Goal: Navigation & Orientation: Find specific page/section

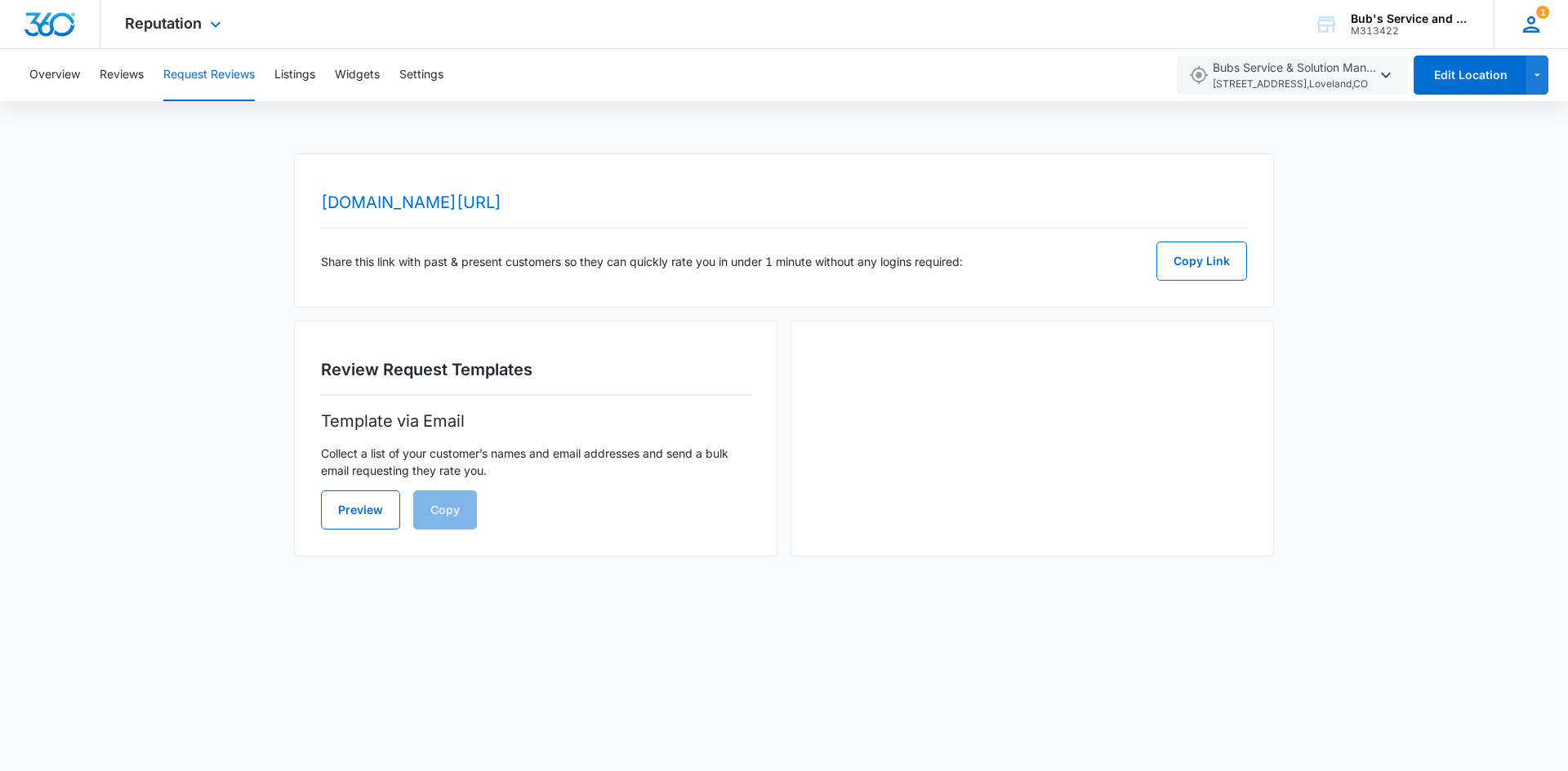
click at [1523, 22] on icon at bounding box center [1530, 24] width 24 height 24
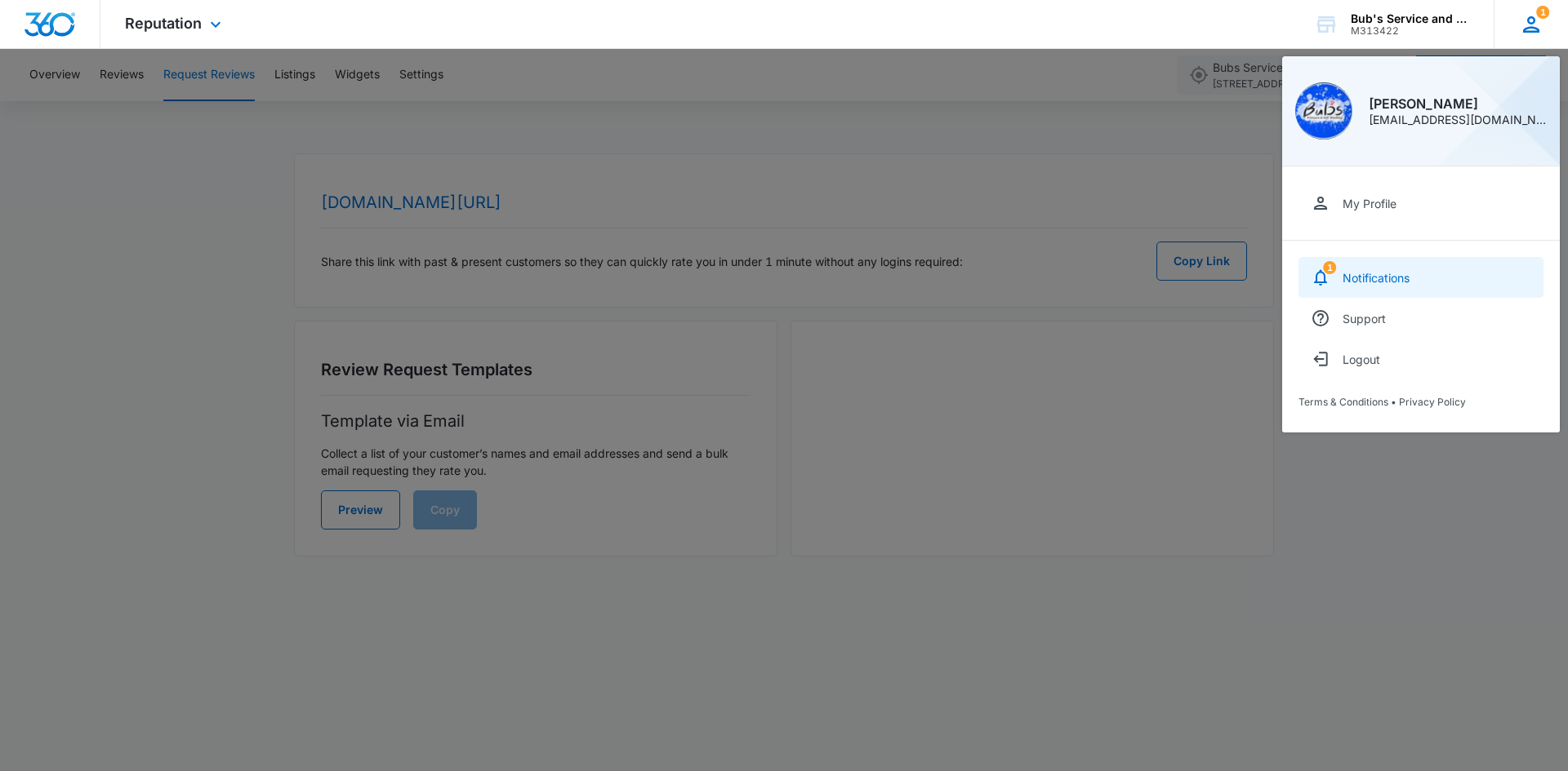
click at [1356, 282] on div "Notifications" at bounding box center [1375, 278] width 67 height 14
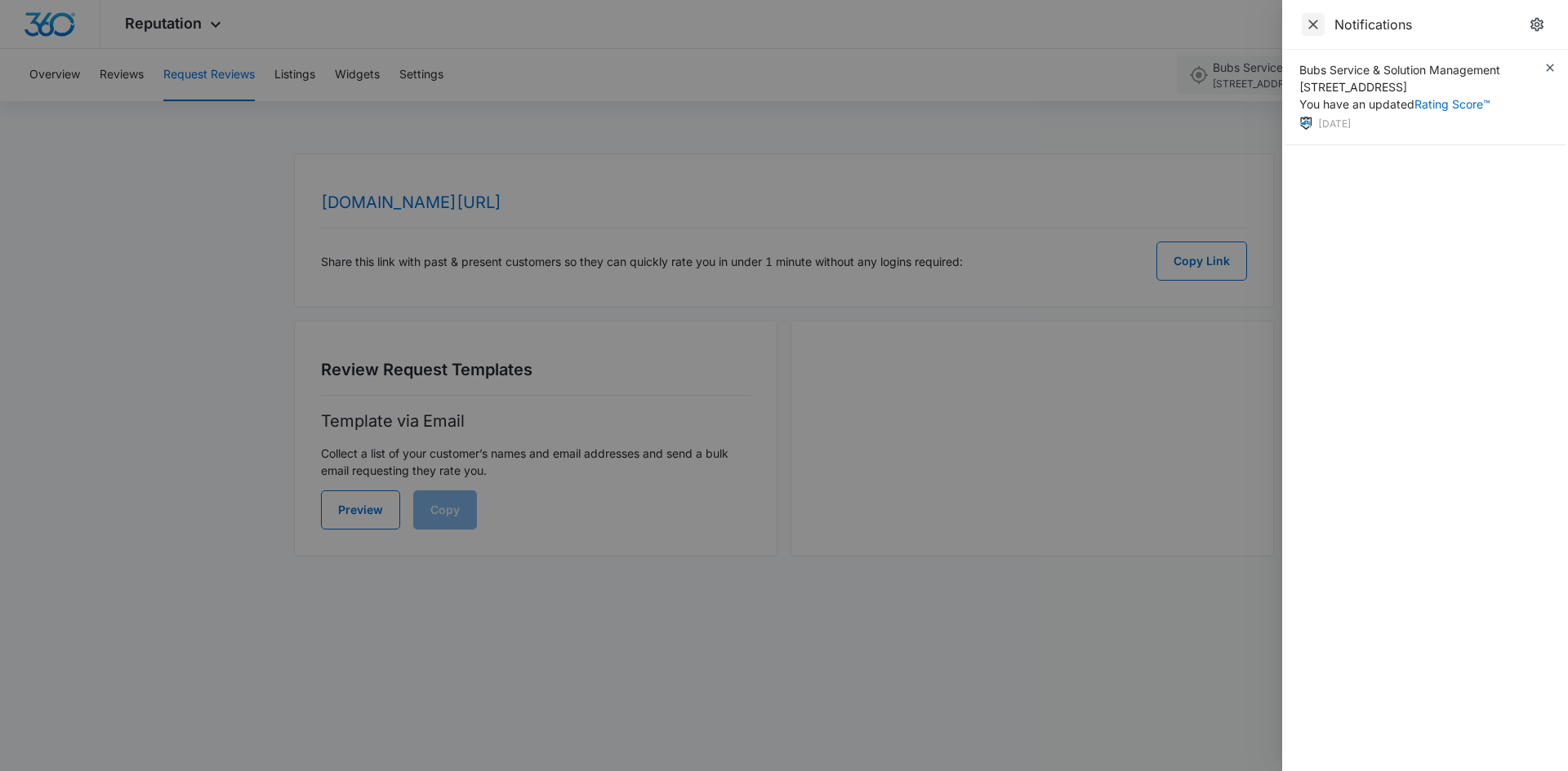
click at [1312, 26] on icon "Close" at bounding box center [1313, 24] width 10 height 10
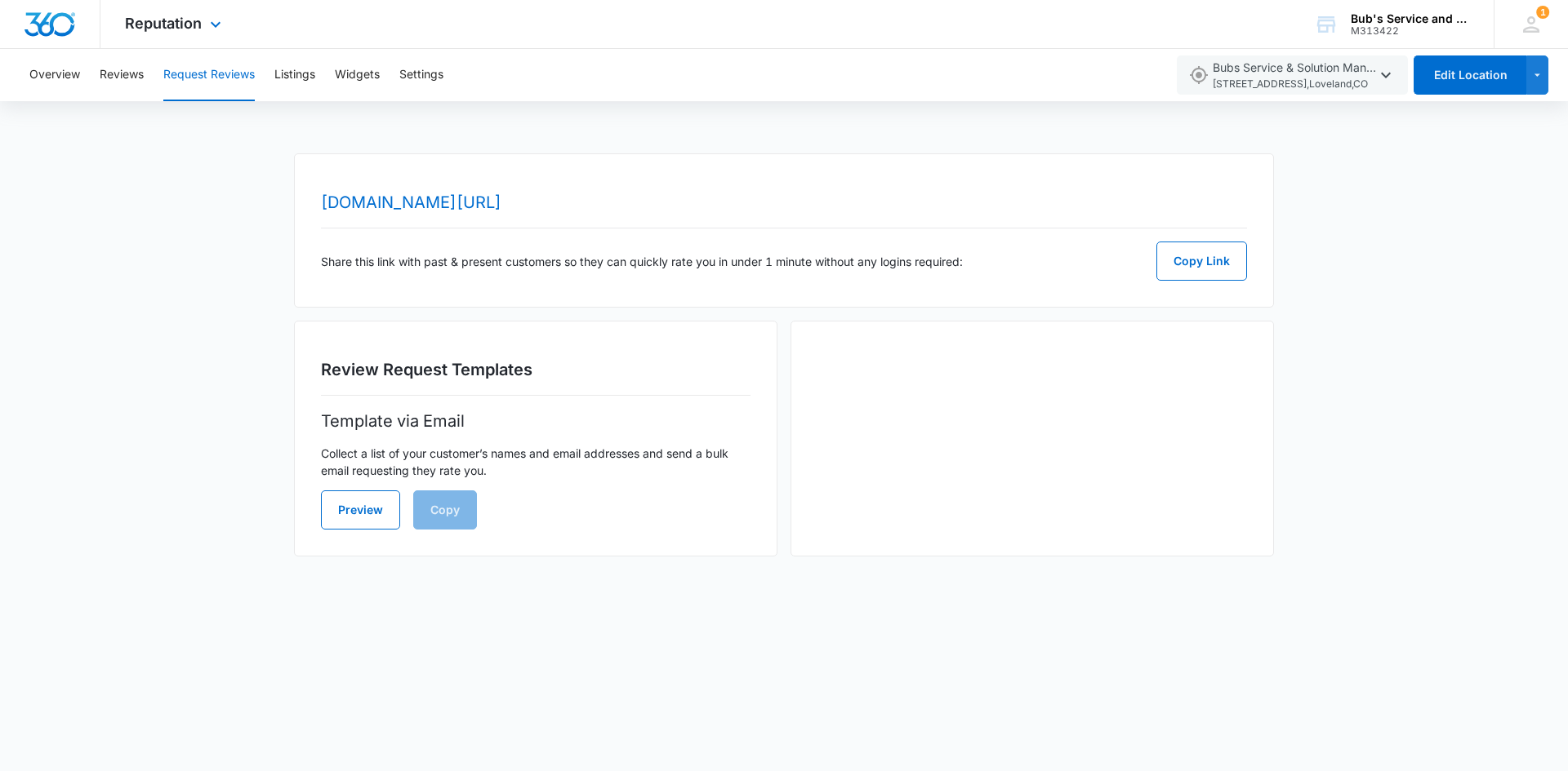
click at [202, 24] on div "Reputation Apps Reputation Websites Forms CRM Email Social Payments POS Content…" at bounding box center [175, 24] width 150 height 49
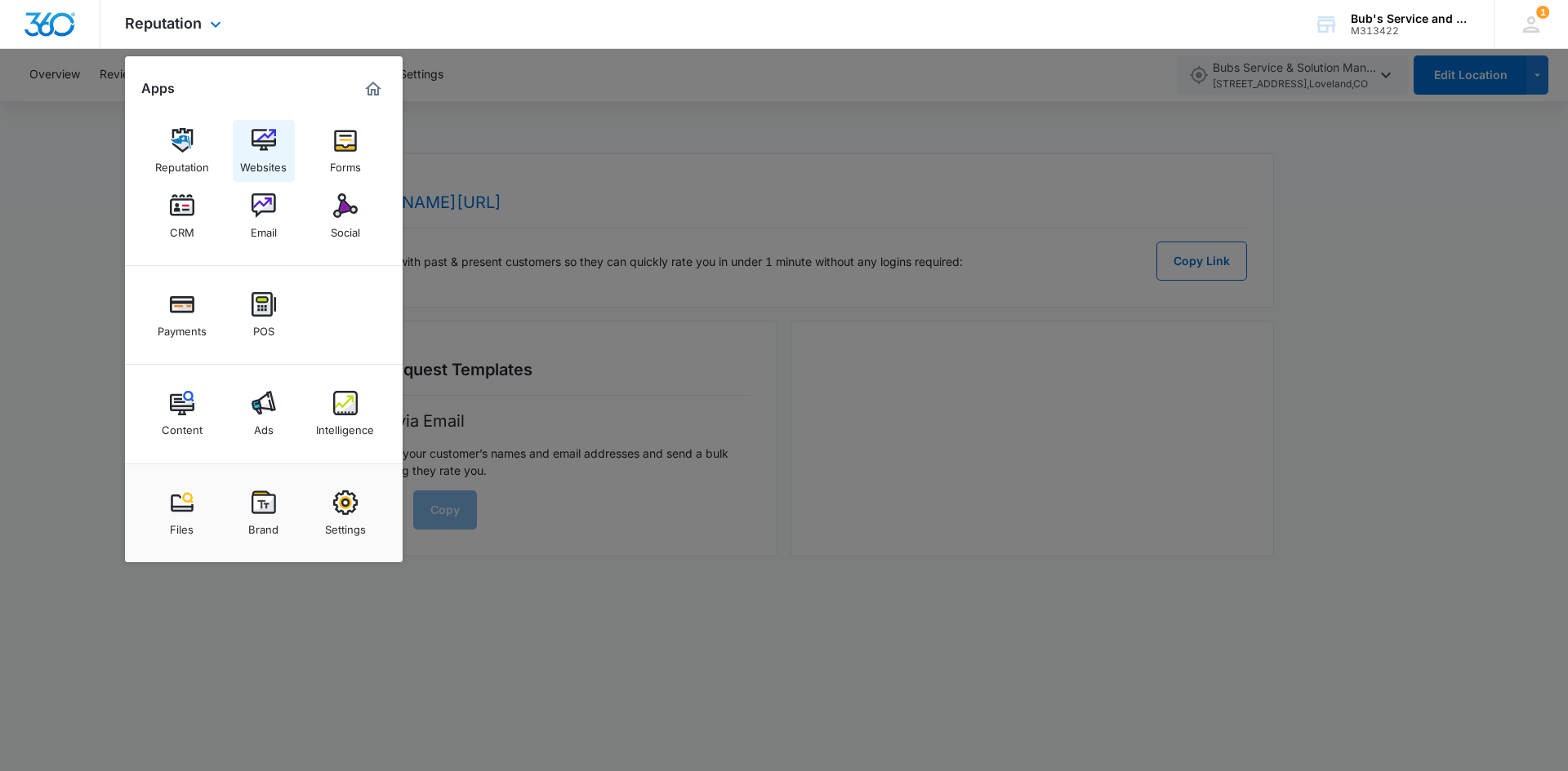
click at [271, 152] on img at bounding box center [264, 140] width 24 height 24
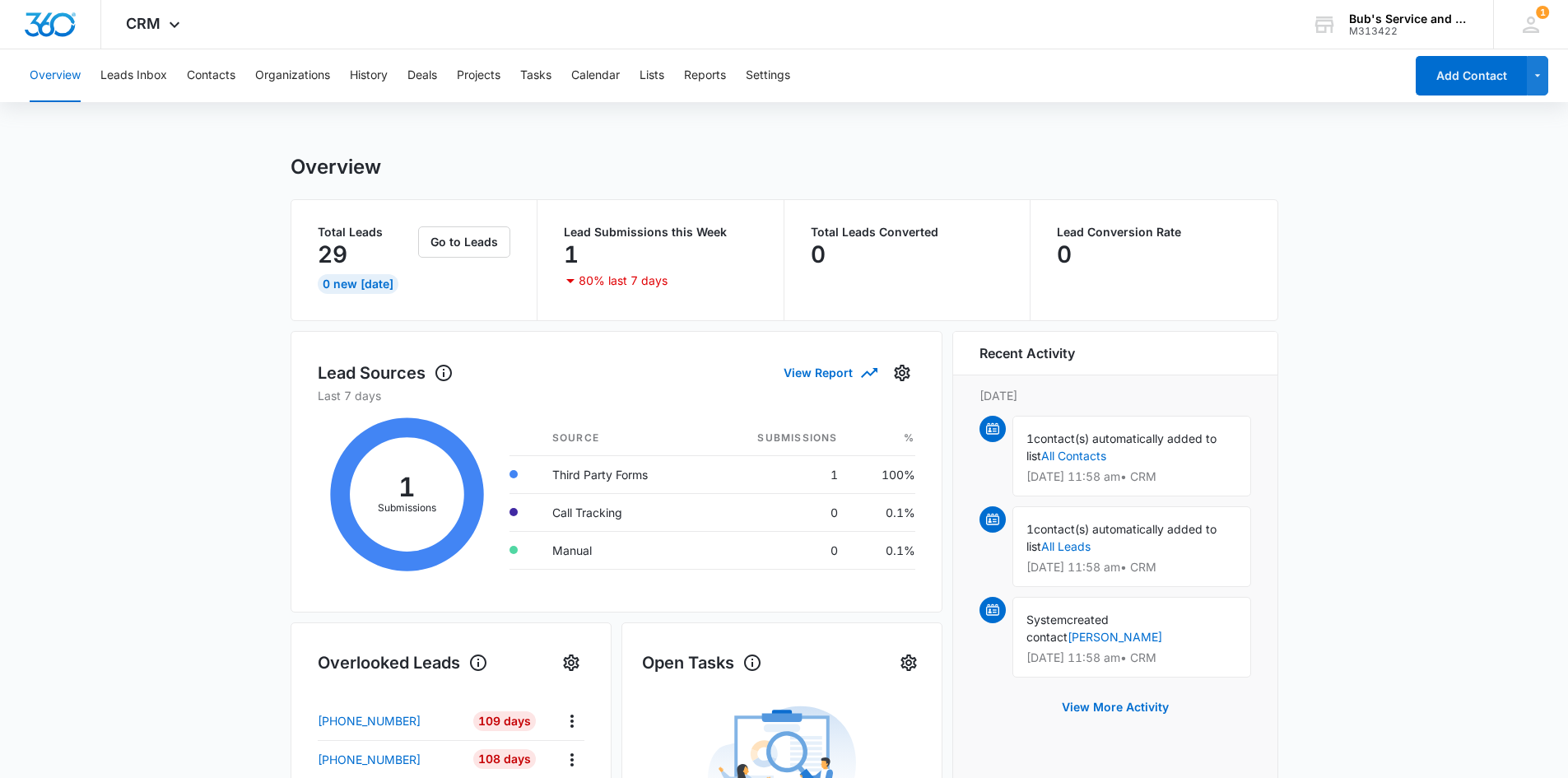
click at [405, 472] on icon at bounding box center [407, 494] width 179 height 182
click at [743, 475] on td "1" at bounding box center [778, 474] width 146 height 38
click at [143, 81] on button "Leads Inbox" at bounding box center [133, 76] width 67 height 53
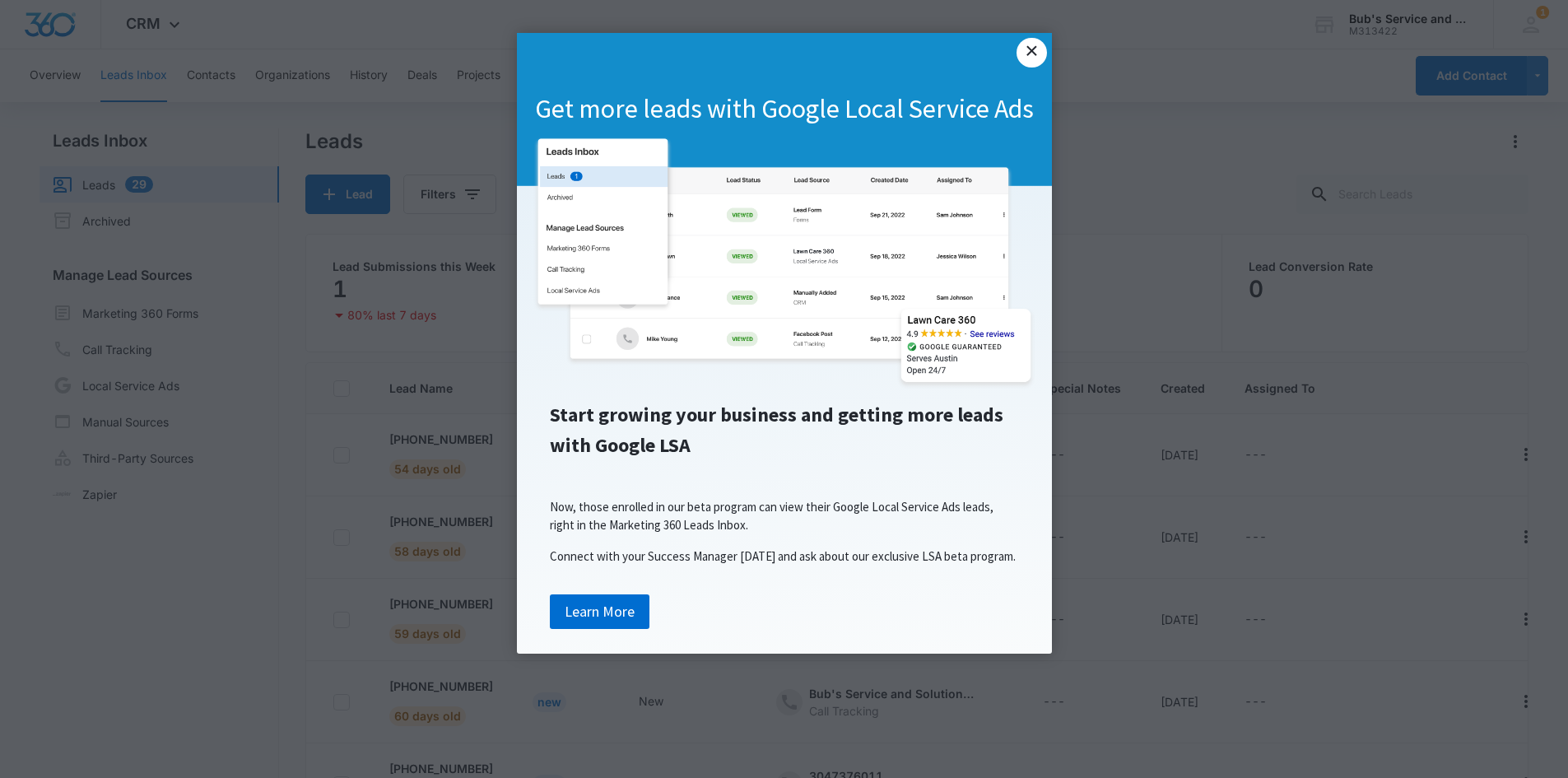
click at [1024, 56] on link "×" at bounding box center [1032, 53] width 29 height 29
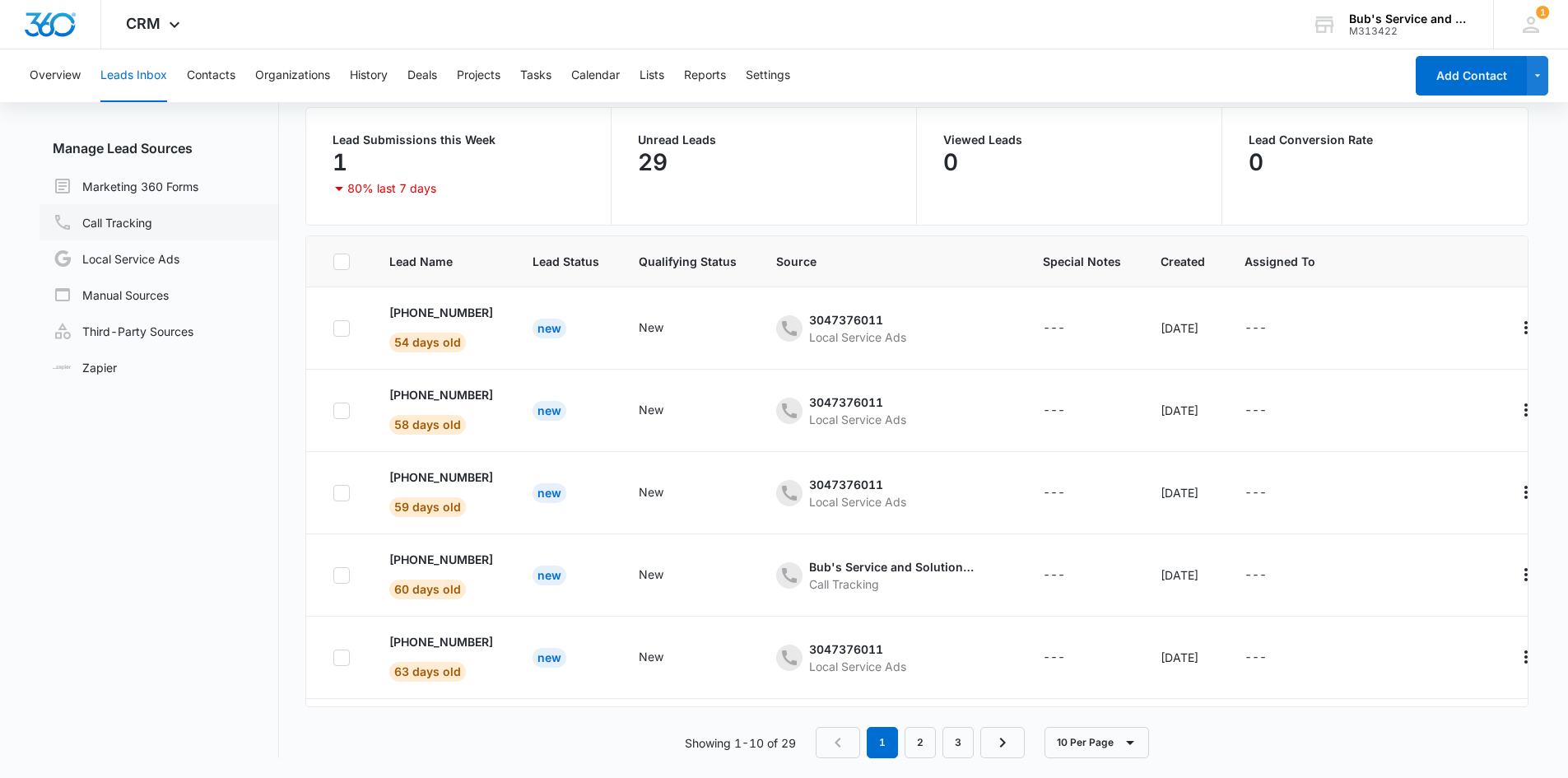
click at [147, 222] on link "Call Tracking" at bounding box center [103, 223] width 100 height 20
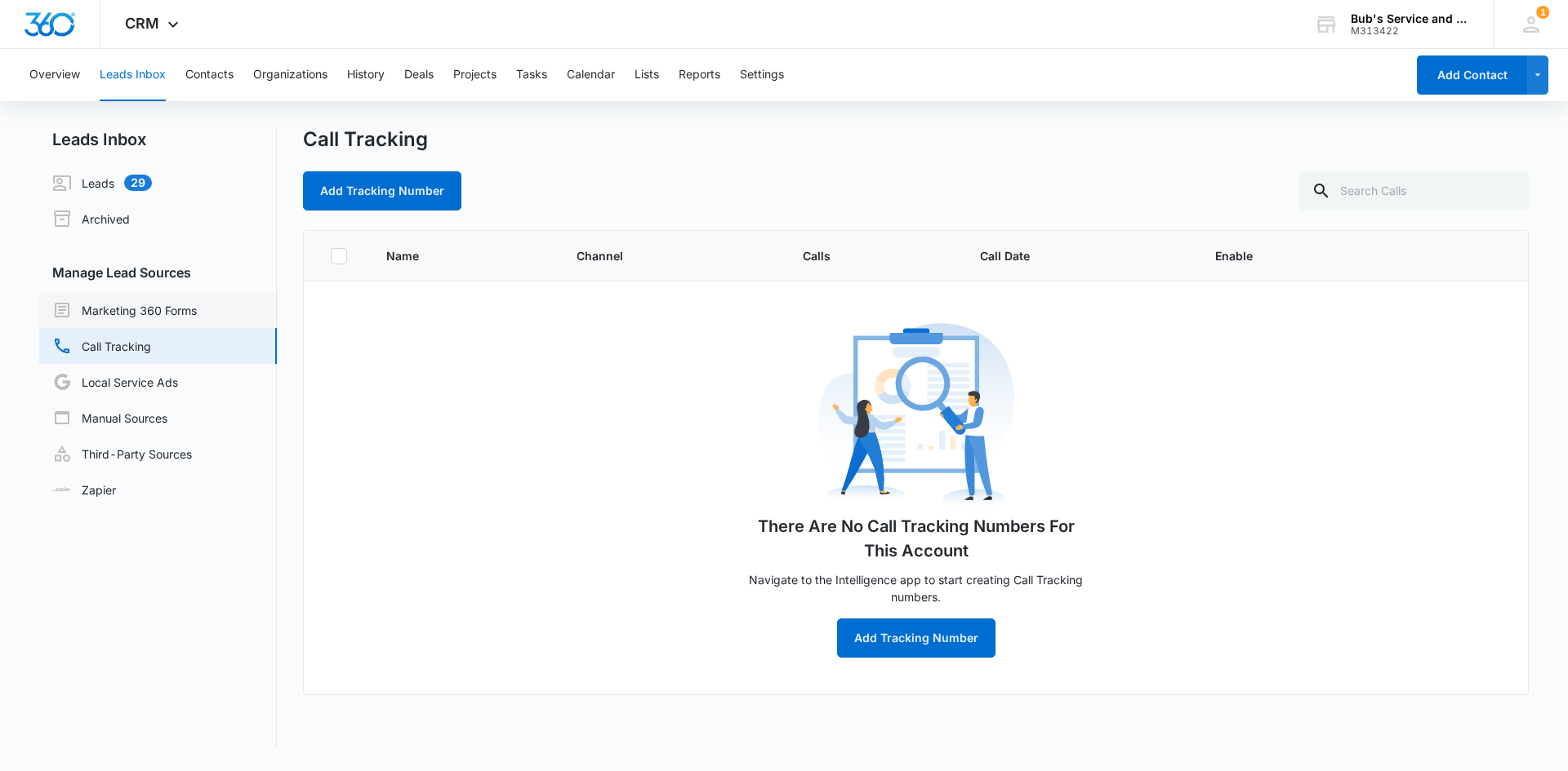
click at [179, 312] on link "Marketing 360 Forms" at bounding box center [125, 310] width 145 height 19
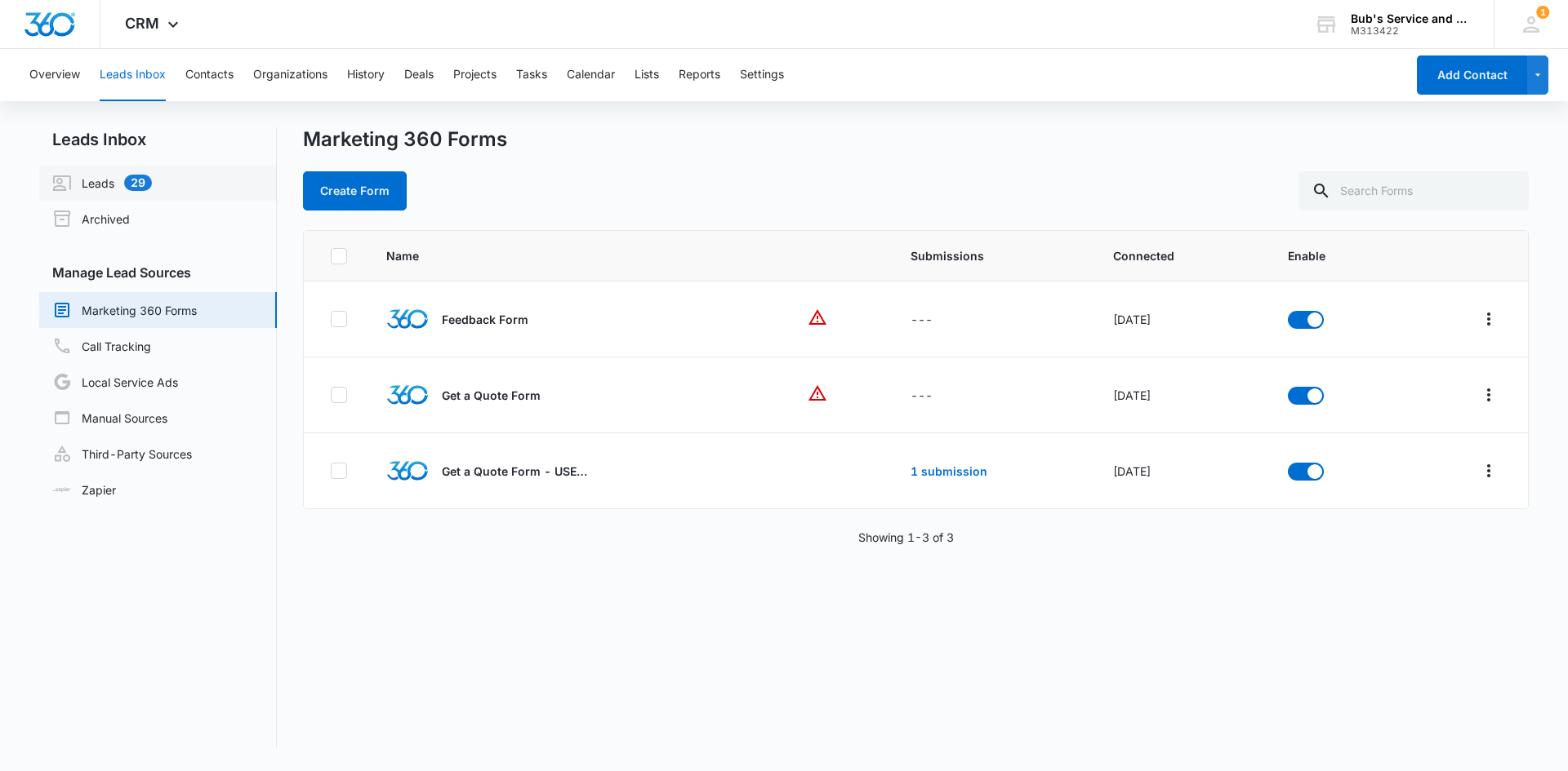
click at [134, 186] on link "Leads 29" at bounding box center [102, 183] width 99 height 19
